Goal: Task Accomplishment & Management: Use online tool/utility

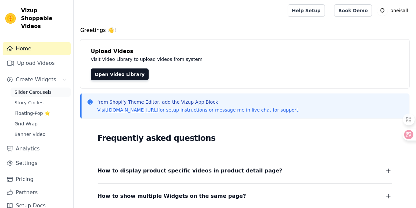
click at [27, 92] on span "Slider Carousels" at bounding box center [32, 92] width 37 height 7
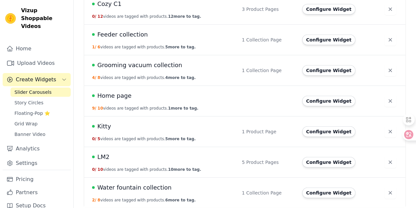
scroll to position [332, 0]
click at [326, 71] on button "Configure Widget" at bounding box center [329, 70] width 53 height 11
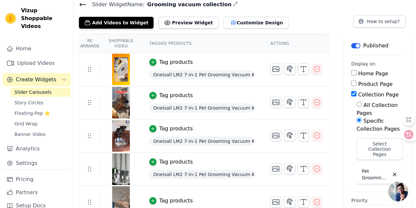
scroll to position [66, 0]
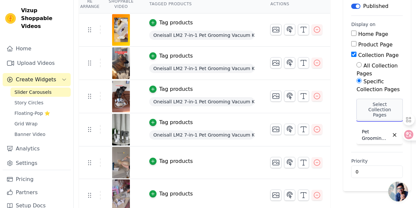
click at [373, 109] on button "Select Collection Pages" at bounding box center [380, 110] width 46 height 22
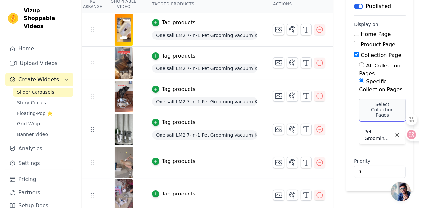
scroll to position [0, 0]
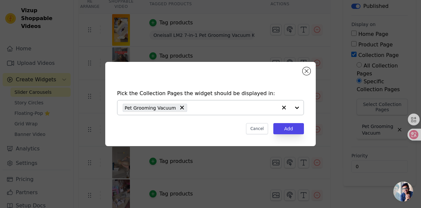
click at [222, 107] on input "text" at bounding box center [234, 108] width 87 height 8
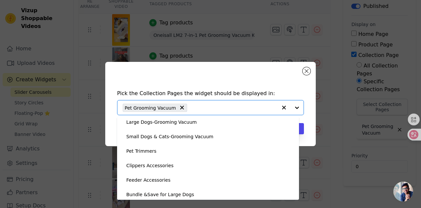
scroll to position [207, 0]
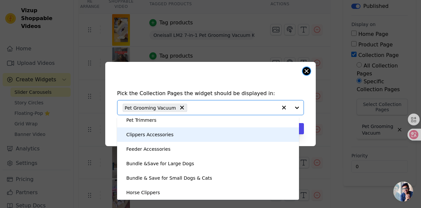
click at [307, 69] on button "Close modal" at bounding box center [307, 71] width 8 height 8
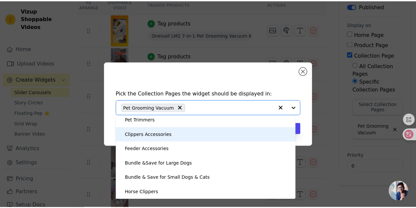
scroll to position [66, 0]
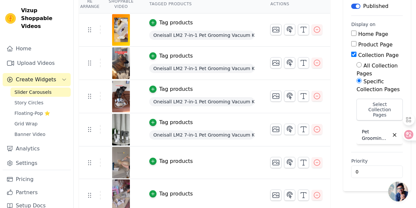
click at [354, 32] on input "Home Page" at bounding box center [354, 33] width 5 height 5
checkbox input "true"
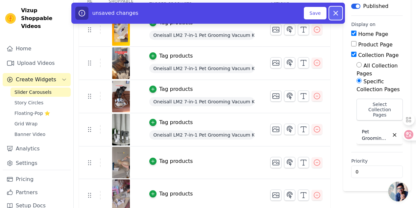
click at [333, 14] on icon "button" at bounding box center [336, 13] width 8 height 8
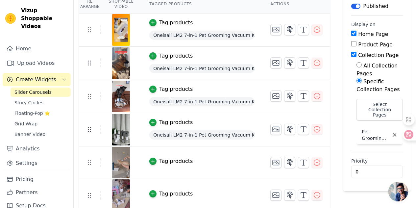
click at [352, 43] on input "Product Page" at bounding box center [354, 43] width 5 height 5
checkbox input "true"
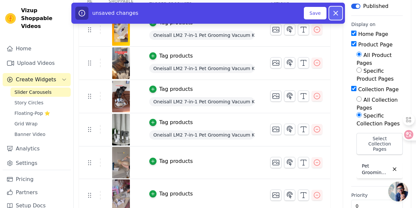
click at [334, 13] on icon "button" at bounding box center [336, 13] width 8 height 8
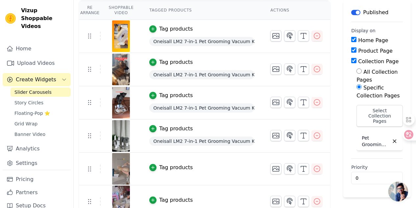
scroll to position [99, 0]
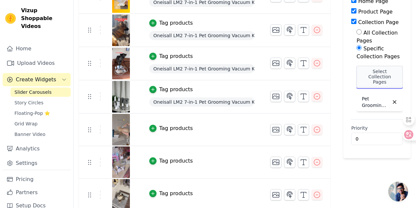
click at [379, 73] on button "Select Collection Pages" at bounding box center [380, 77] width 46 height 22
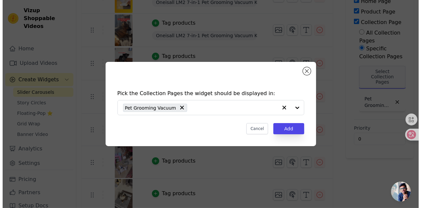
scroll to position [0, 0]
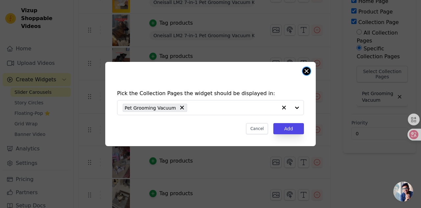
click at [306, 71] on button "Close modal" at bounding box center [307, 71] width 8 height 8
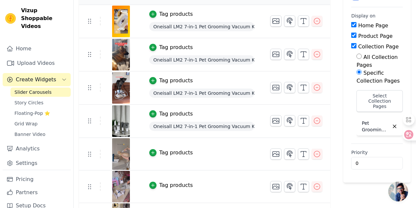
scroll to position [66, 0]
